Goal: Find specific page/section: Find specific page/section

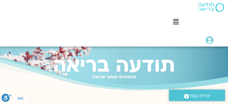
click at [173, 22] on icon at bounding box center [176, 22] width 6 height 6
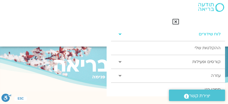
click at [183, 36] on link "לוח שידורים" at bounding box center [168, 34] width 114 height 14
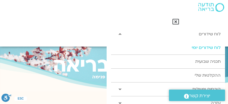
click at [190, 48] on link "לוח שידורים יומי" at bounding box center [168, 48] width 114 height 14
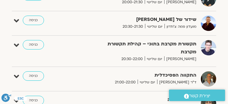
scroll to position [489, 0]
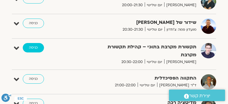
click at [33, 47] on link "כניסה" at bounding box center [33, 47] width 21 height 9
